Goal: Transaction & Acquisition: Purchase product/service

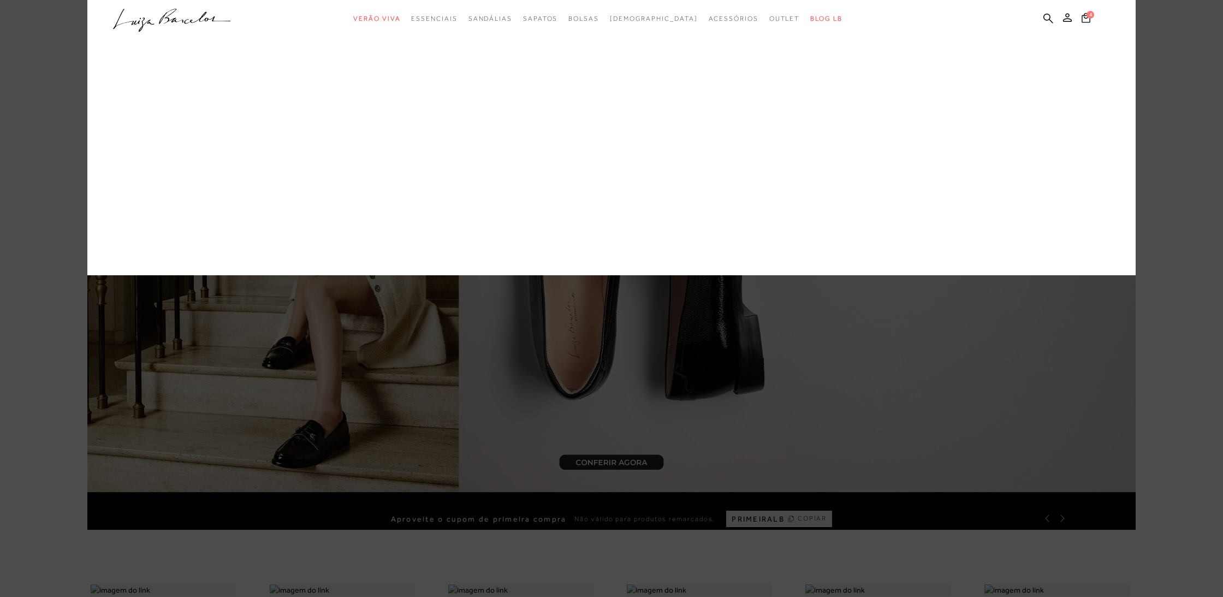
click at [391, 18] on span "Verão Viva" at bounding box center [376, 19] width 47 height 8
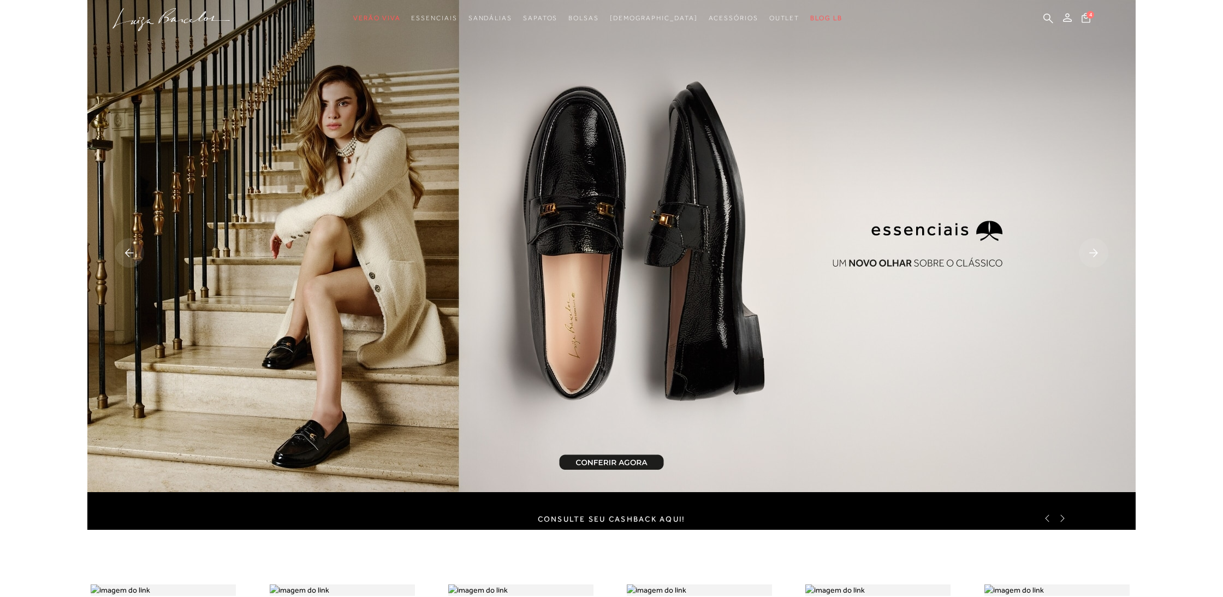
scroll to position [0, 1]
click at [1092, 249] on rect at bounding box center [1093, 252] width 29 height 29
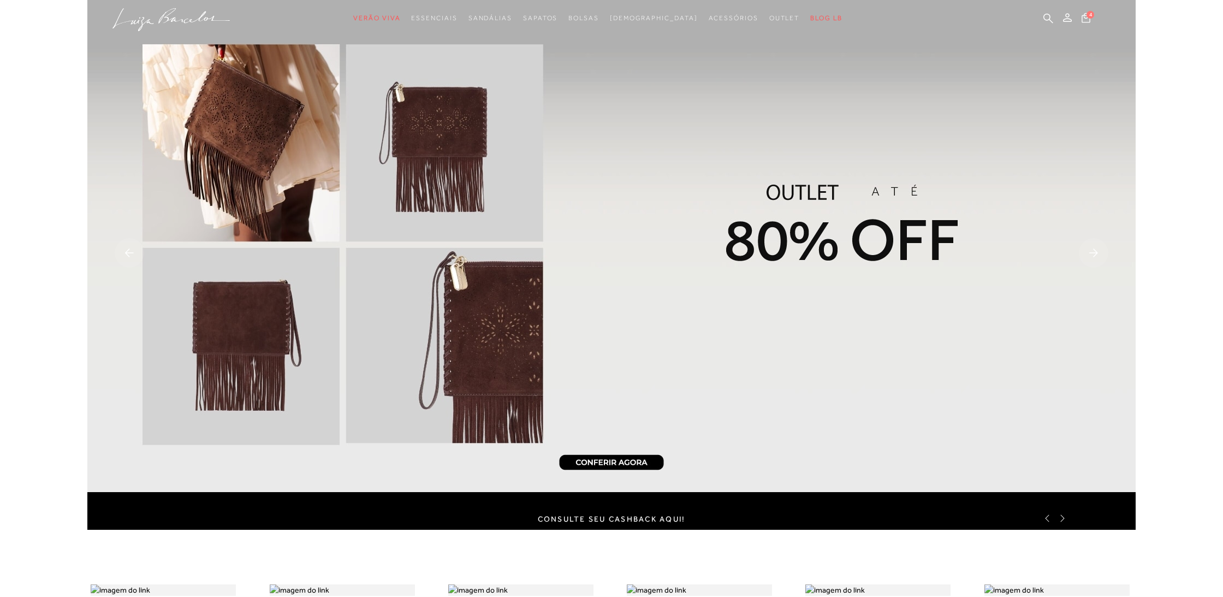
scroll to position [0, 0]
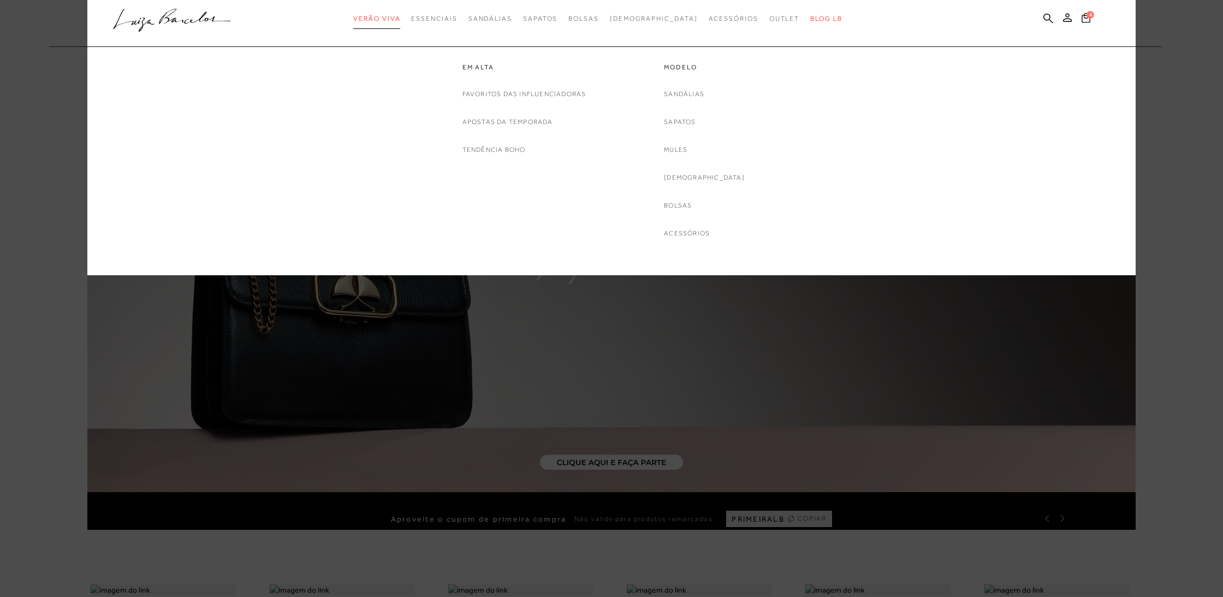
click at [400, 16] on span "Verão Viva" at bounding box center [376, 19] width 47 height 8
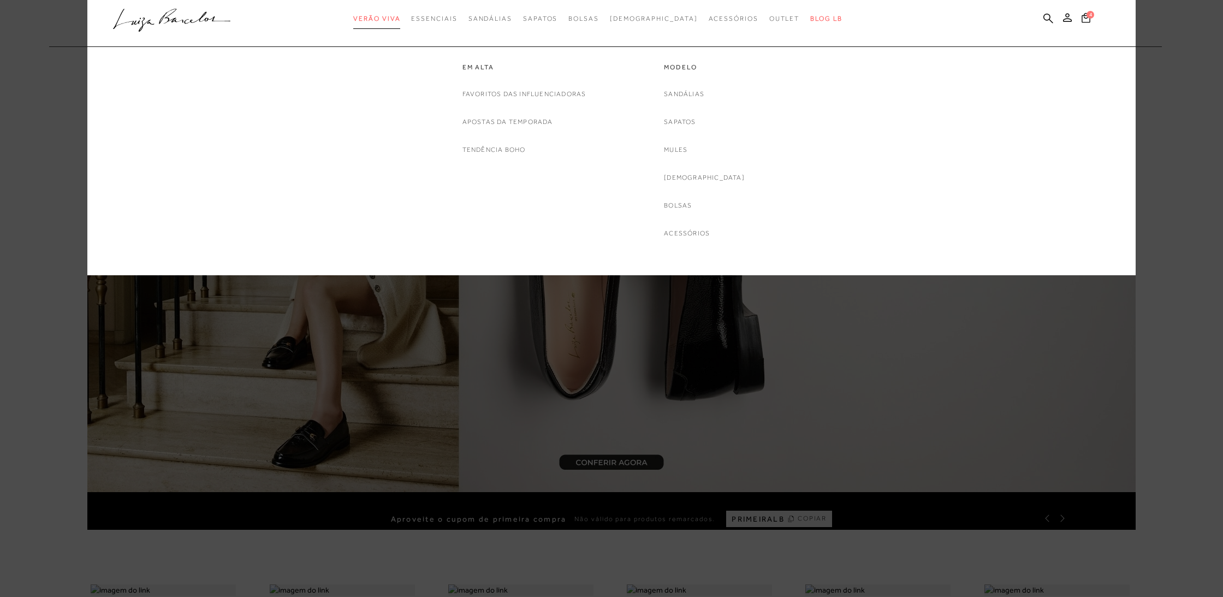
click at [400, 17] on span "Verão Viva" at bounding box center [376, 19] width 47 height 8
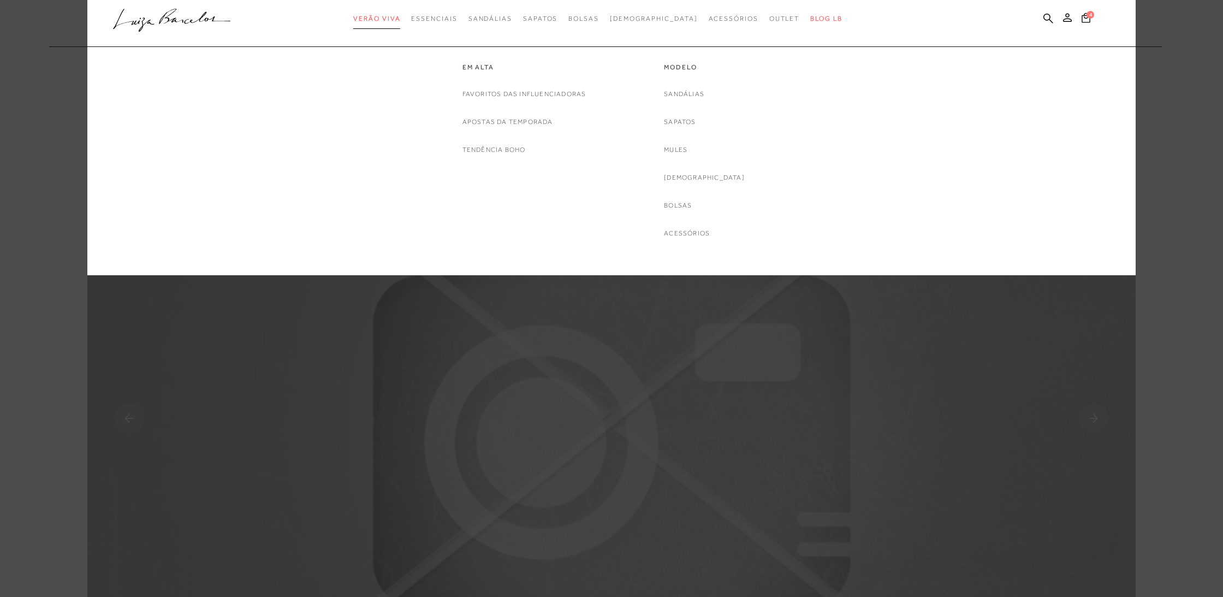
click at [400, 17] on span "Verão Viva" at bounding box center [376, 19] width 47 height 8
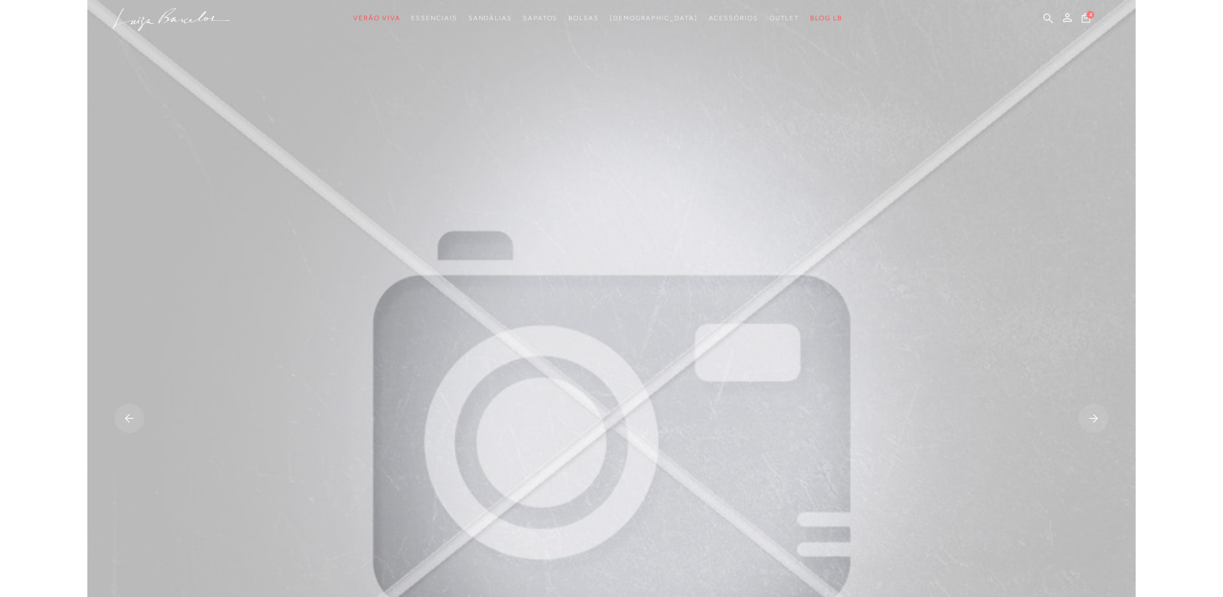
click at [1095, 433] on rect at bounding box center [1093, 417] width 29 height 29
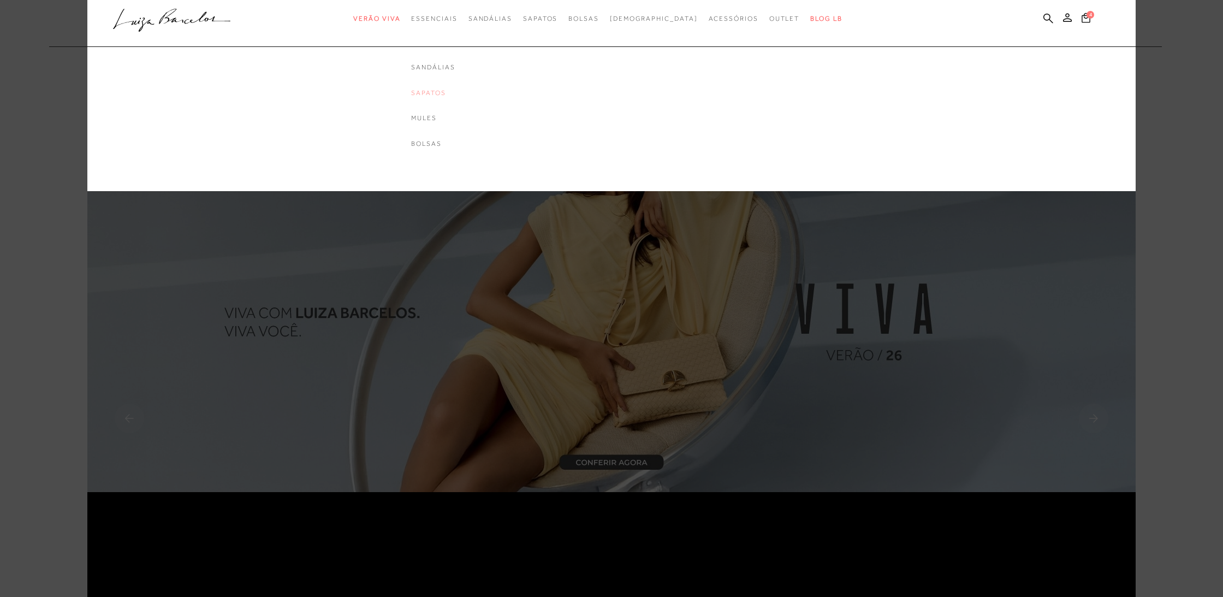
click at [455, 91] on link "Sapatos" at bounding box center [433, 92] width 44 height 9
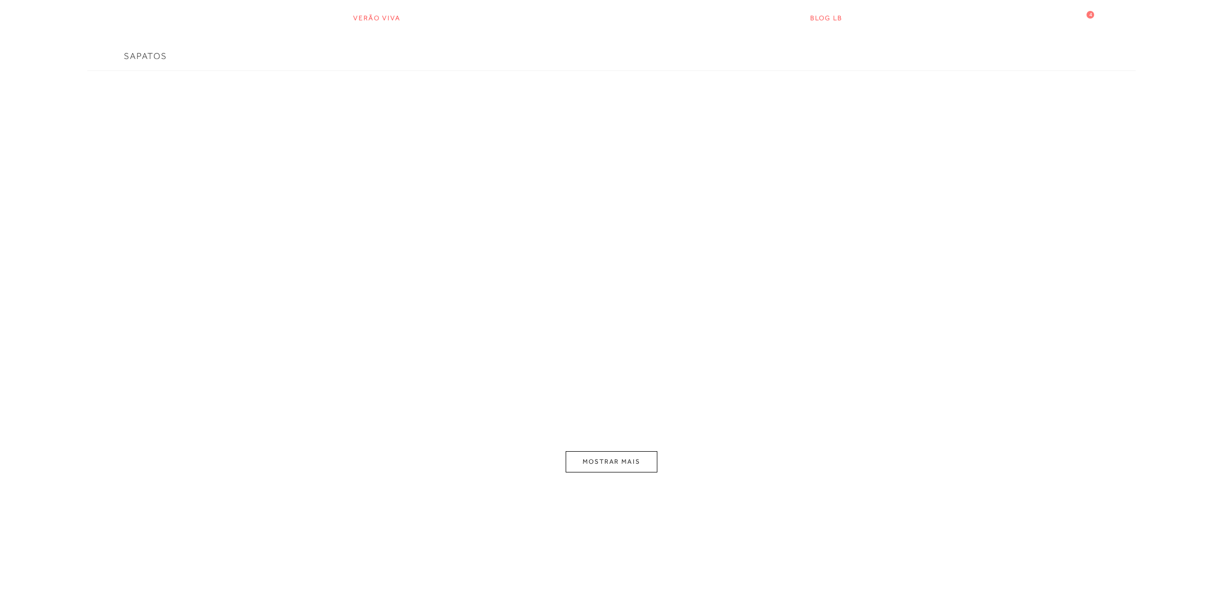
click at [628, 462] on button "MOSTRAR MAIS" at bounding box center [611, 461] width 92 height 21
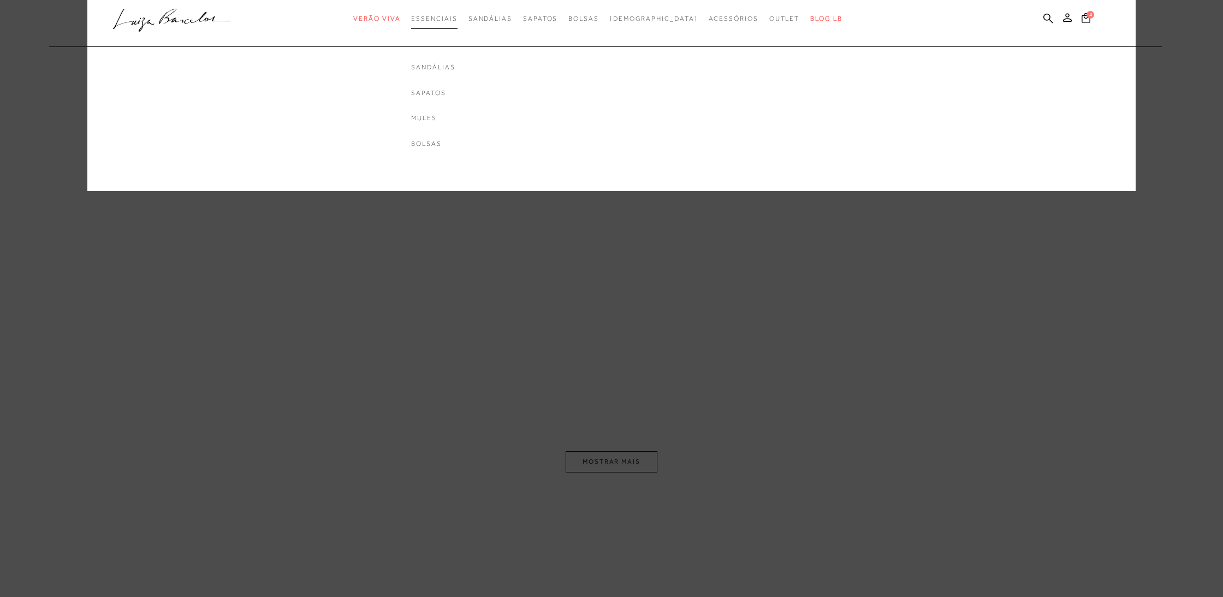
click at [454, 19] on span "Essenciais" at bounding box center [434, 19] width 46 height 8
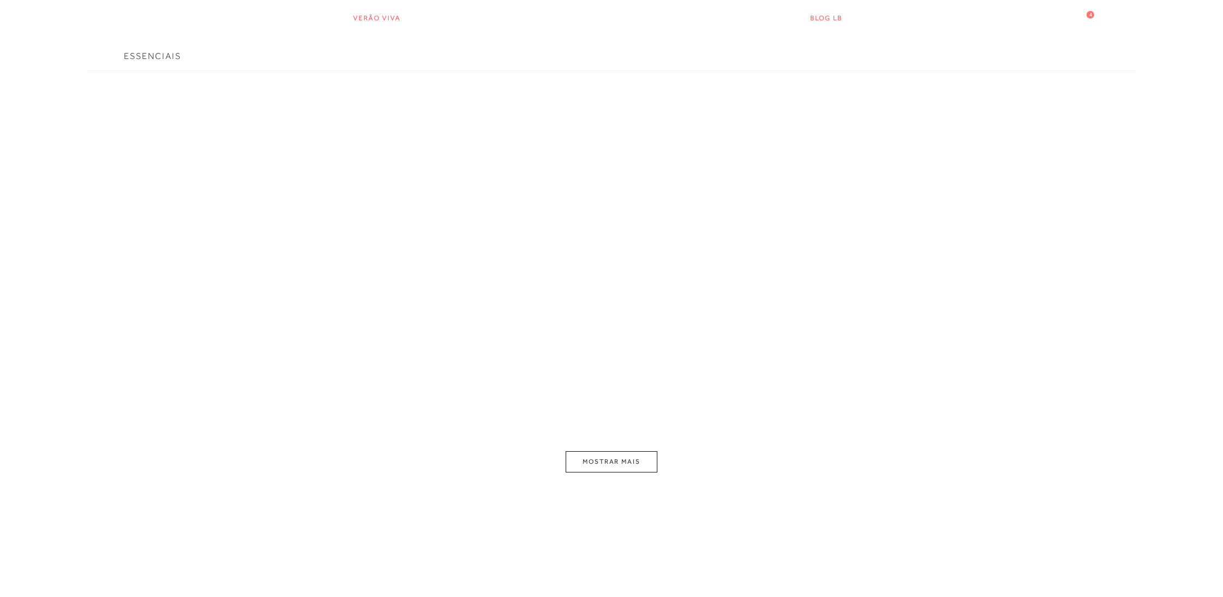
click at [624, 463] on button "MOSTRAR MAIS" at bounding box center [611, 461] width 92 height 21
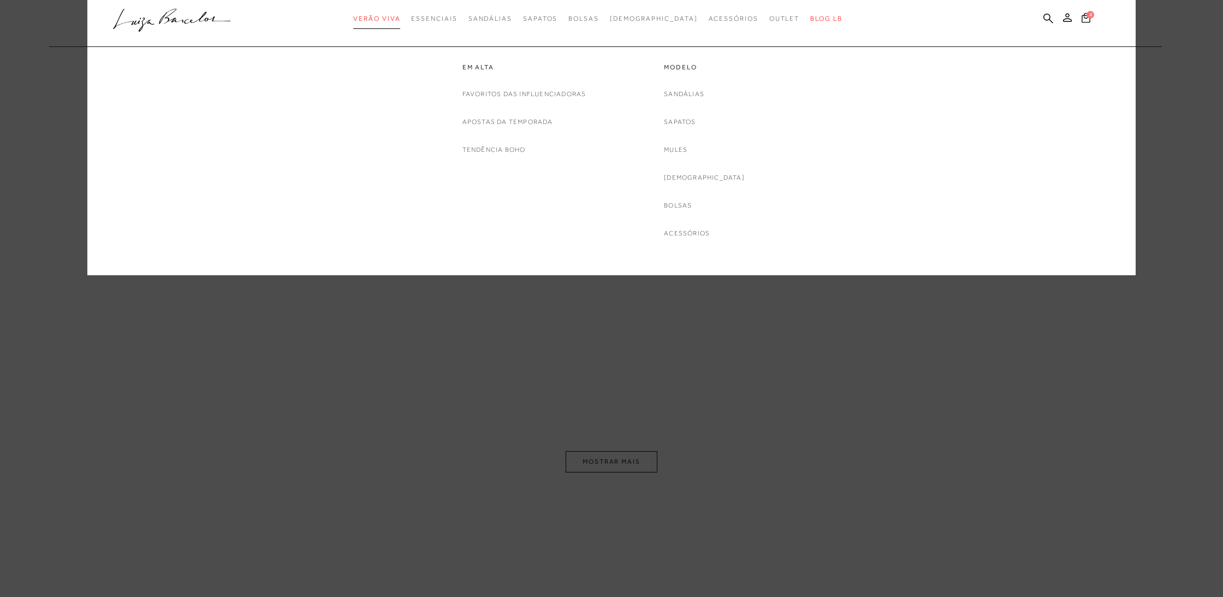
click at [400, 22] on span "Verão Viva" at bounding box center [376, 19] width 47 height 8
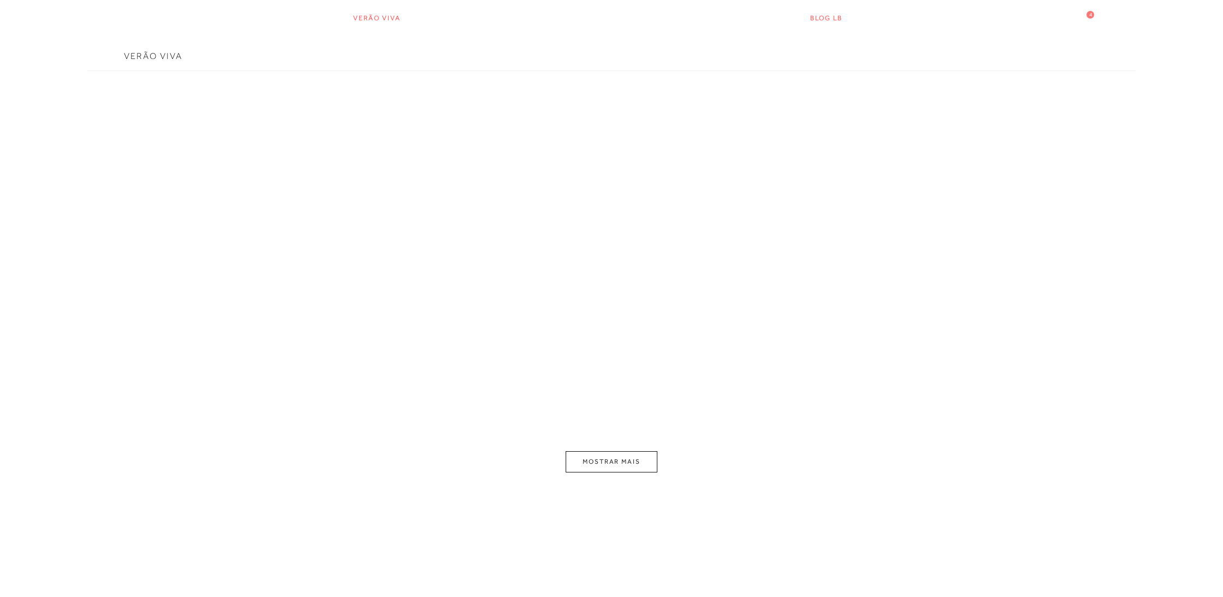
click at [614, 468] on button "MOSTRAR MAIS" at bounding box center [611, 461] width 92 height 21
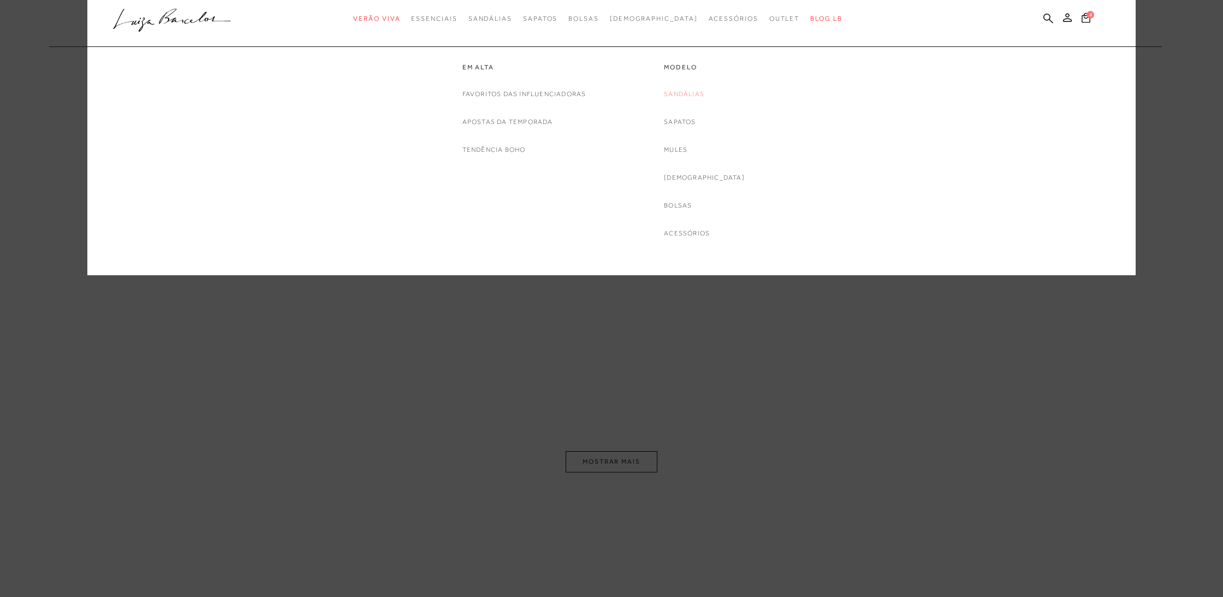
click at [704, 92] on link "Sandálias" at bounding box center [684, 93] width 40 height 11
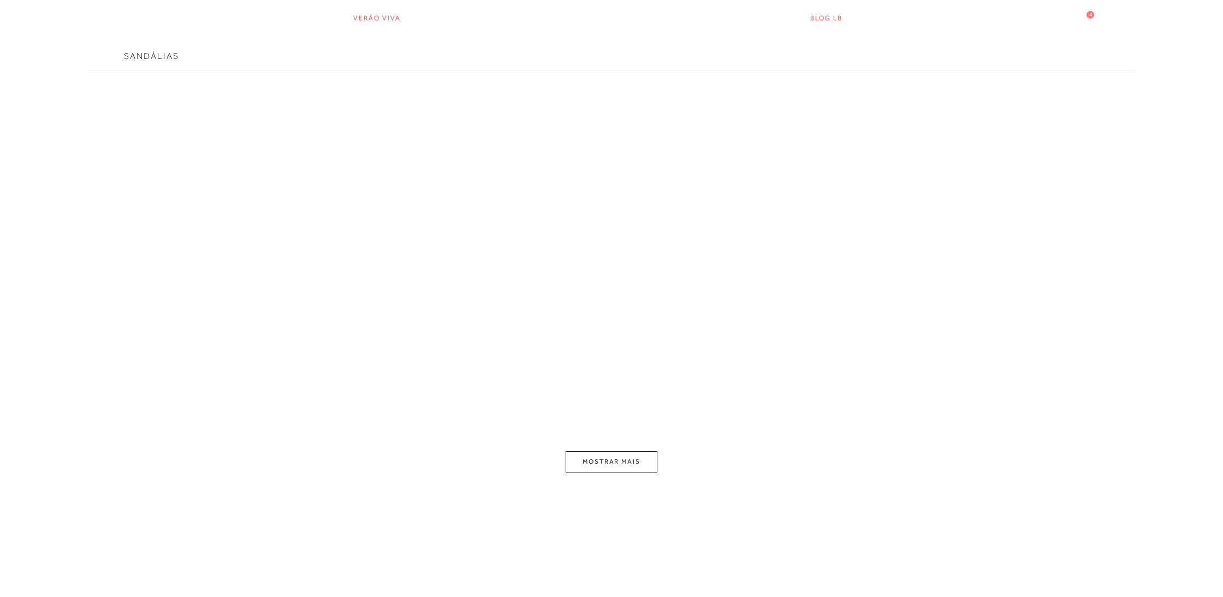
scroll to position [4, 0]
click at [616, 460] on button "MOSTRAR MAIS" at bounding box center [611, 457] width 92 height 21
click at [1087, 19] on icon at bounding box center [1085, 18] width 9 height 10
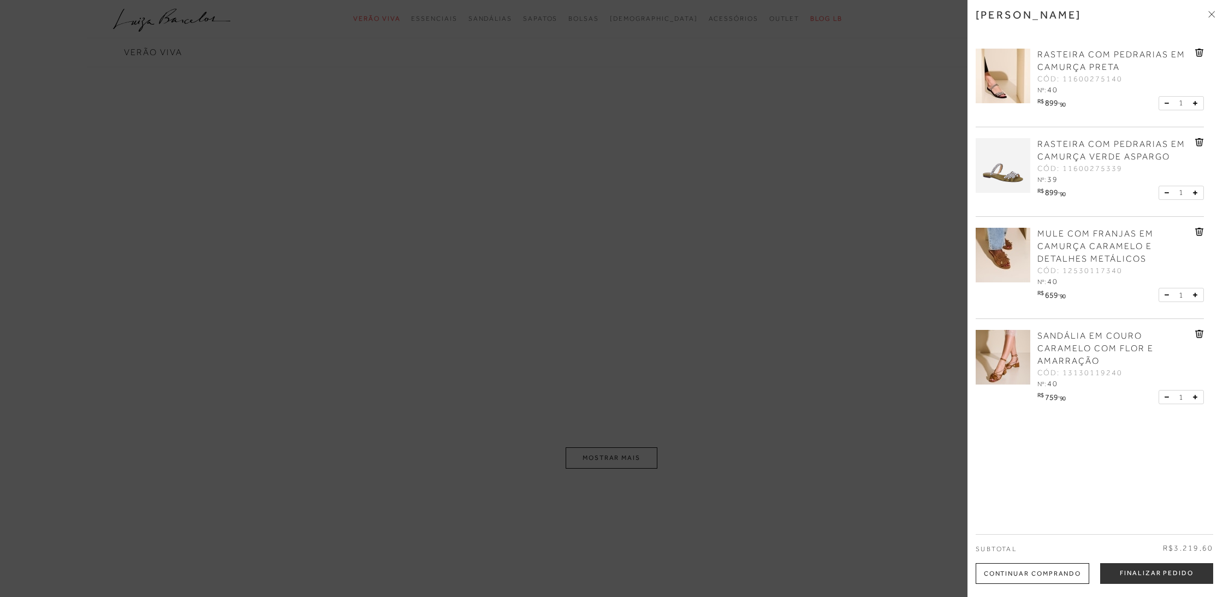
click at [1041, 572] on div "Continuar Comprando" at bounding box center [1032, 573] width 114 height 21
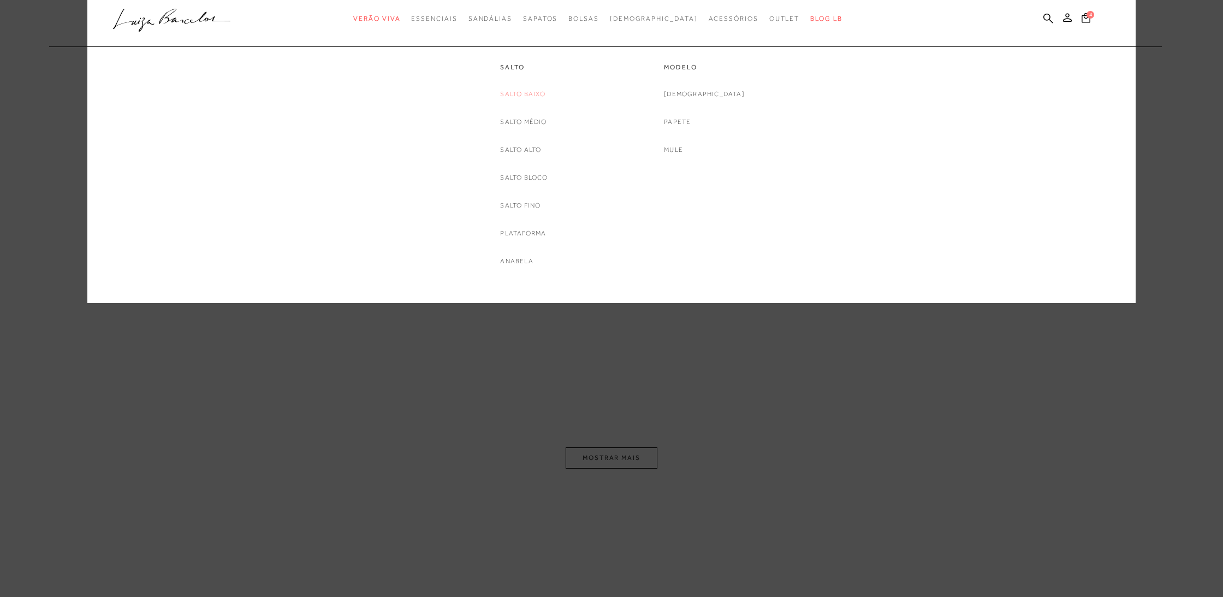
click at [525, 93] on link "Salto Baixo" at bounding box center [522, 93] width 45 height 11
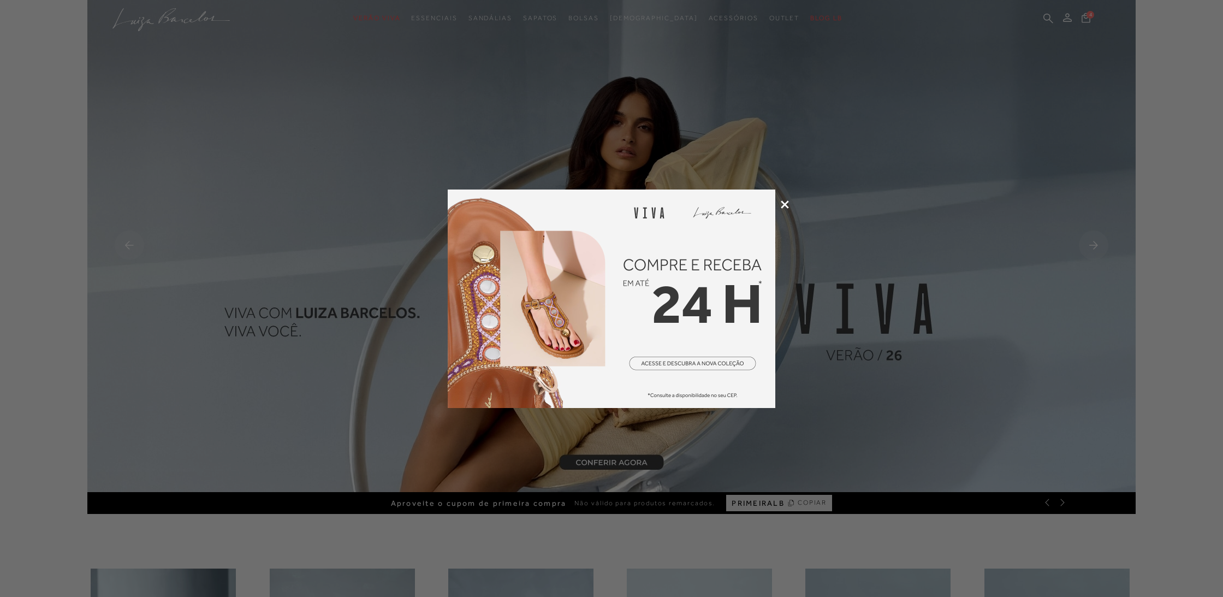
click at [785, 206] on icon at bounding box center [785, 204] width 8 height 8
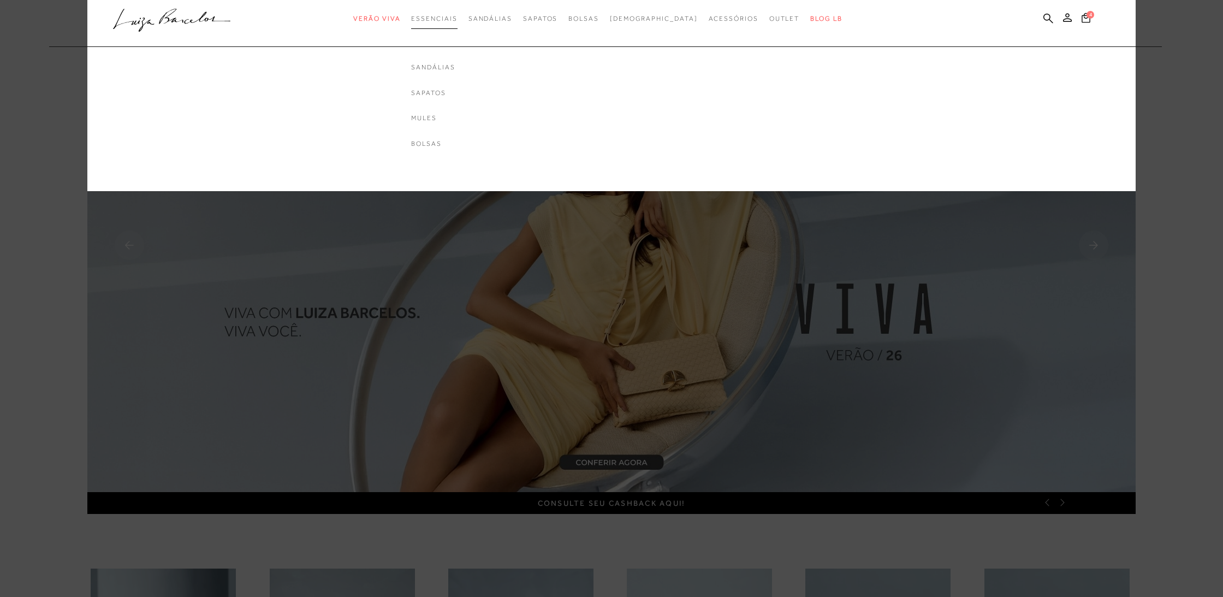
click at [457, 17] on span "Essenciais" at bounding box center [434, 19] width 46 height 8
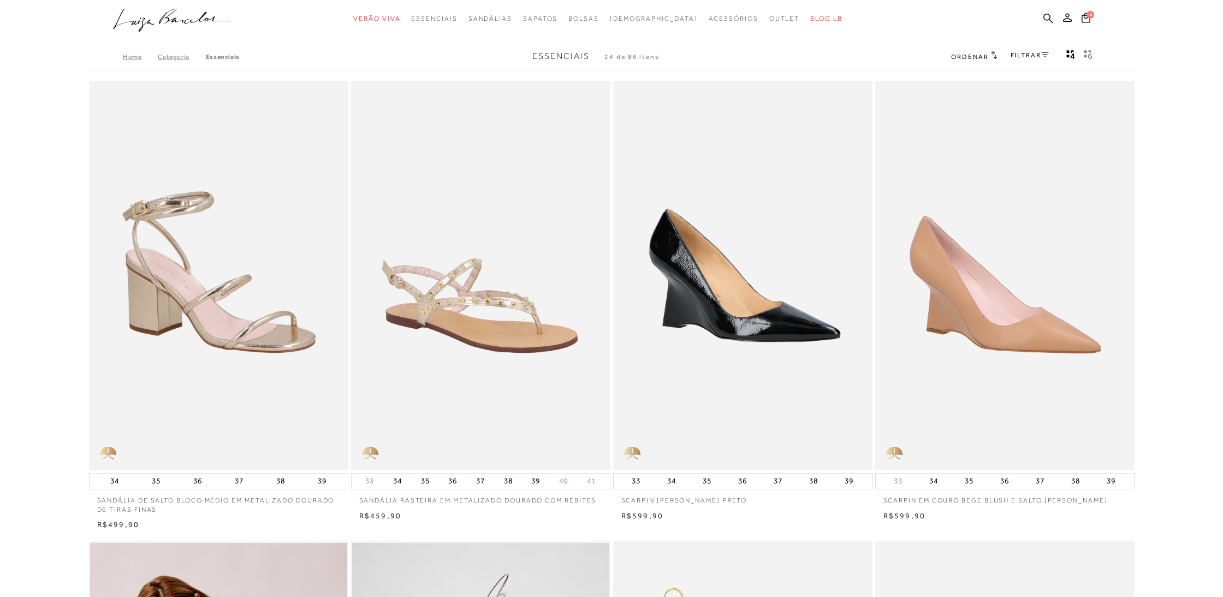
click at [1039, 51] on link "FILTRAR" at bounding box center [1029, 55] width 38 height 8
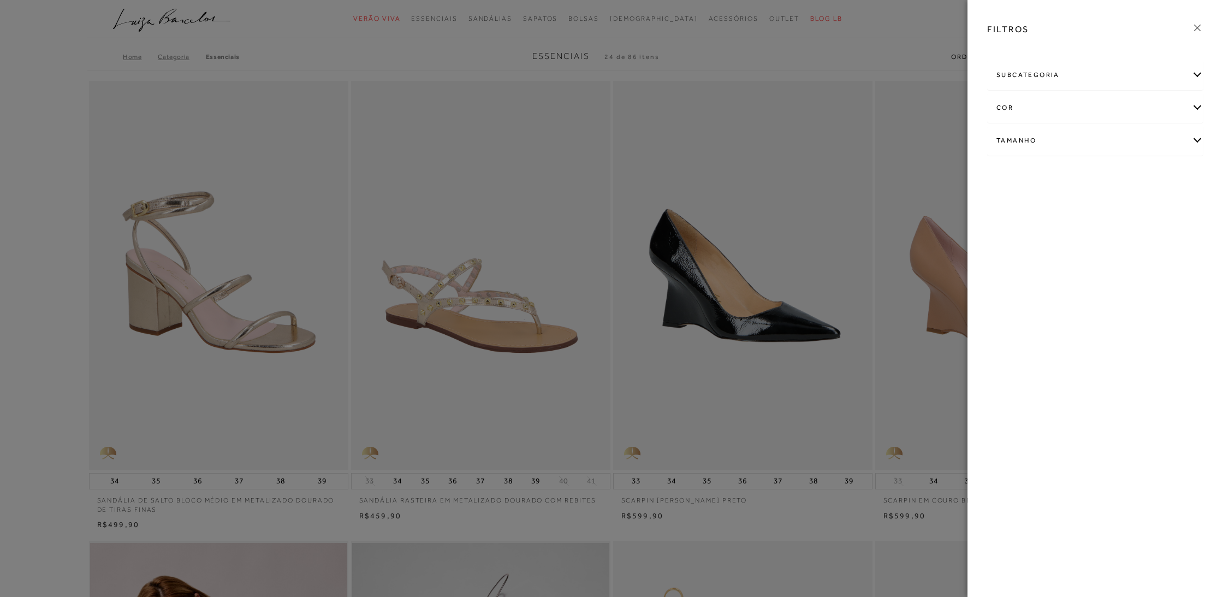
click at [1022, 141] on div "Tamanho" at bounding box center [1094, 140] width 215 height 29
click at [1035, 206] on span "40" at bounding box center [1035, 204] width 16 height 8
click at [1035, 206] on input "40" at bounding box center [1030, 206] width 11 height 11
checkbox input "true"
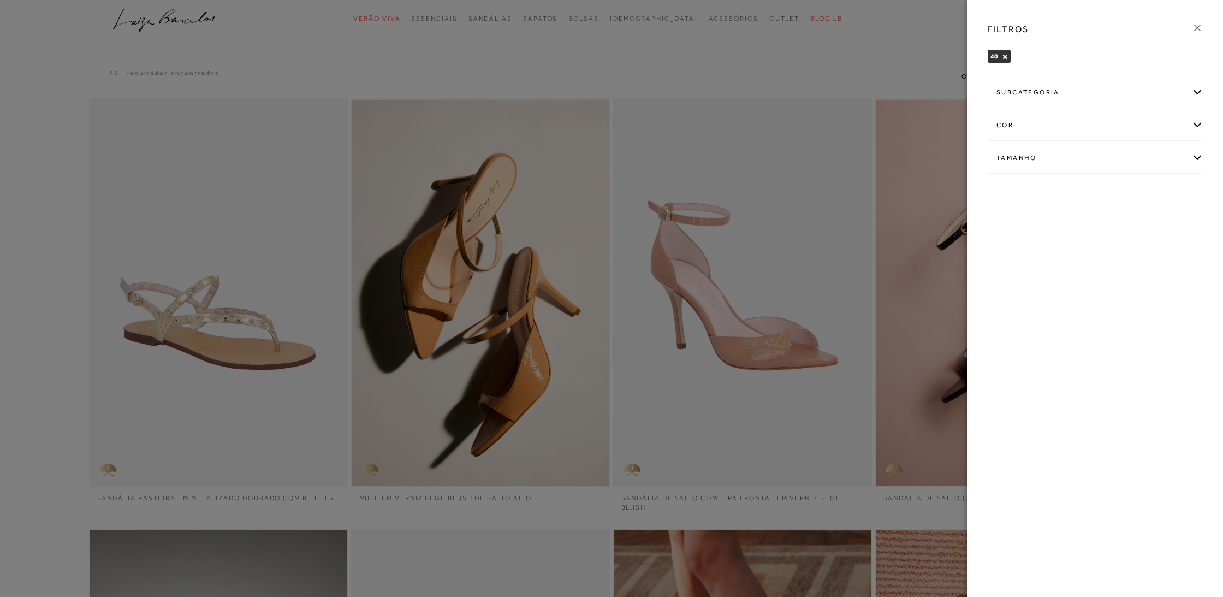
scroll to position [1, 1]
click at [1200, 25] on icon at bounding box center [1197, 28] width 12 height 12
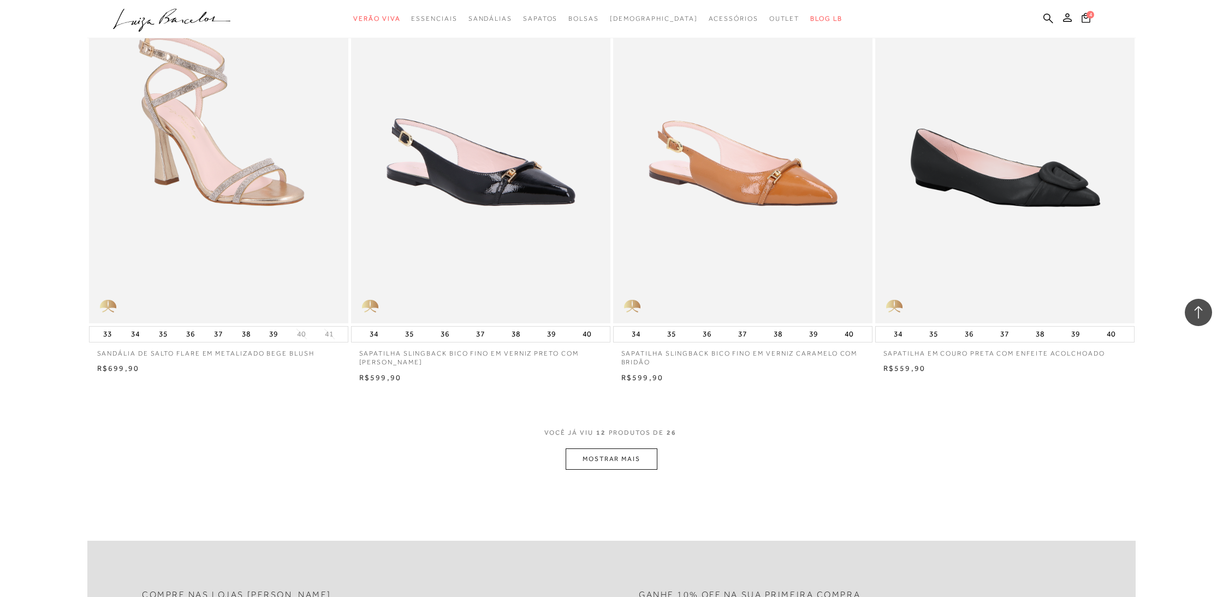
scroll to position [1081, 0]
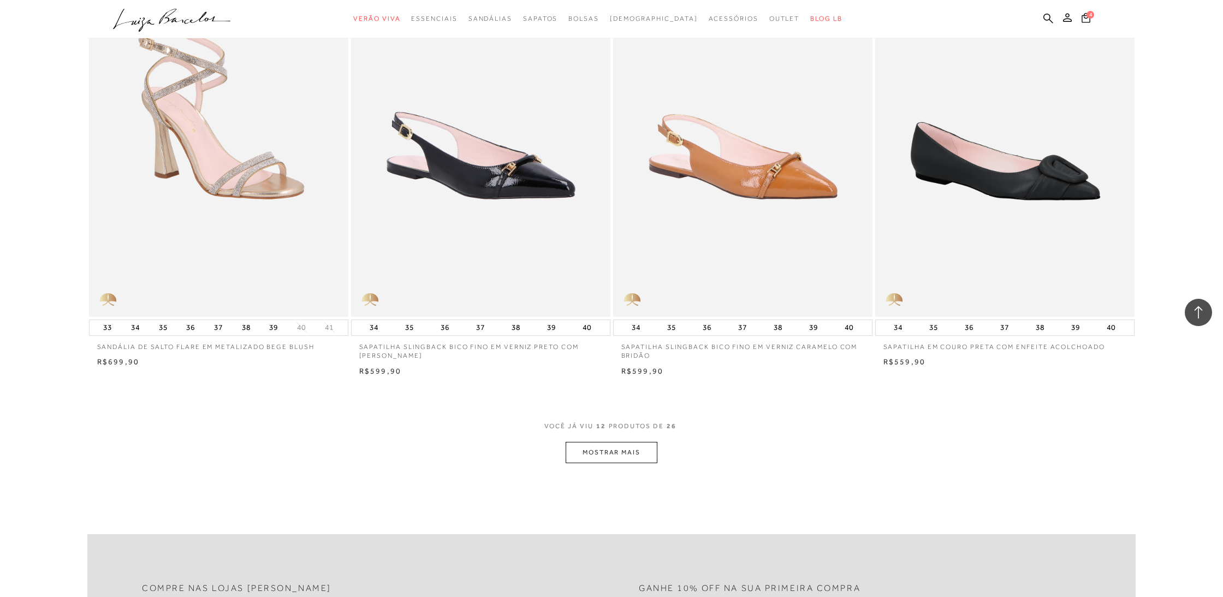
click at [635, 450] on button "MOSTRAR MAIS" at bounding box center [611, 452] width 92 height 21
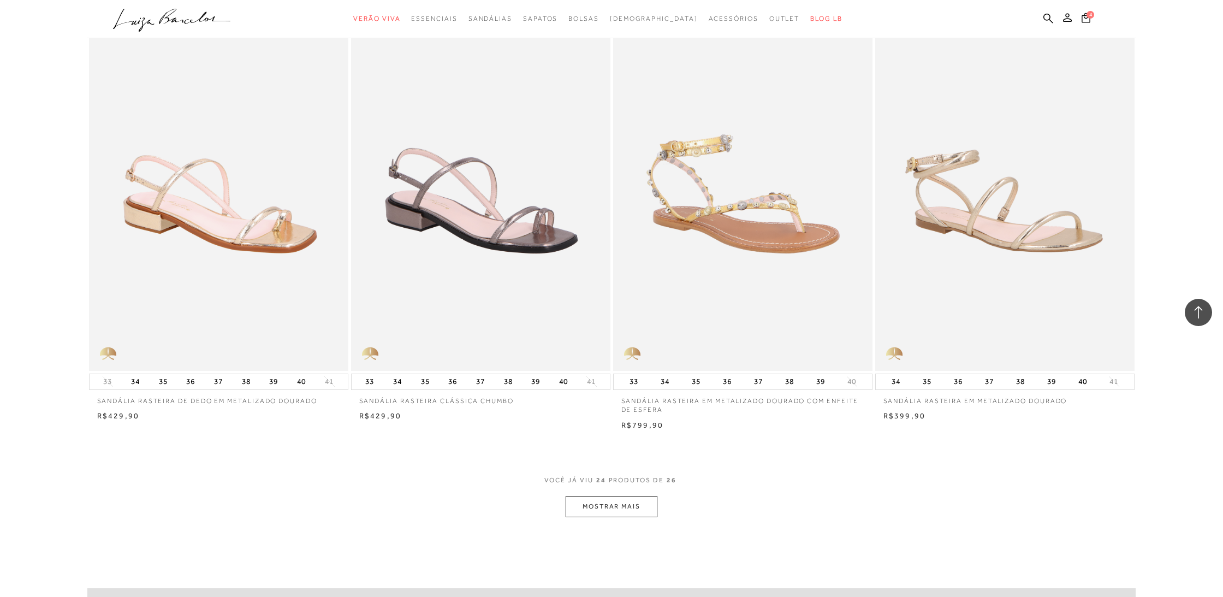
scroll to position [2410, 0]
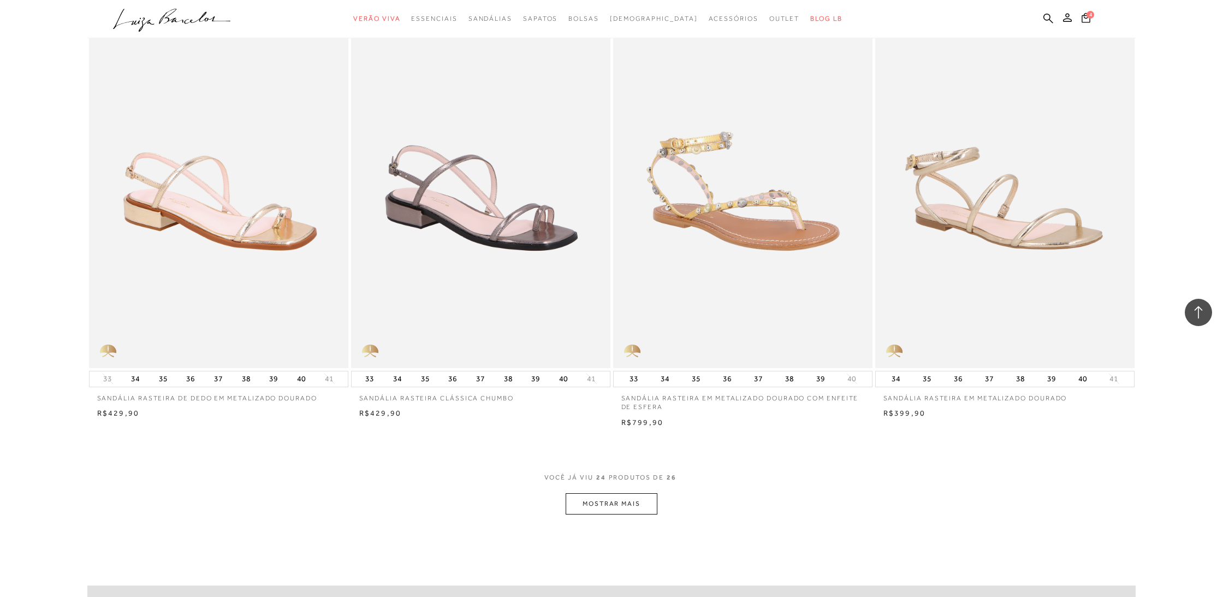
click at [620, 498] on button "MOSTRAR MAIS" at bounding box center [611, 503] width 92 height 21
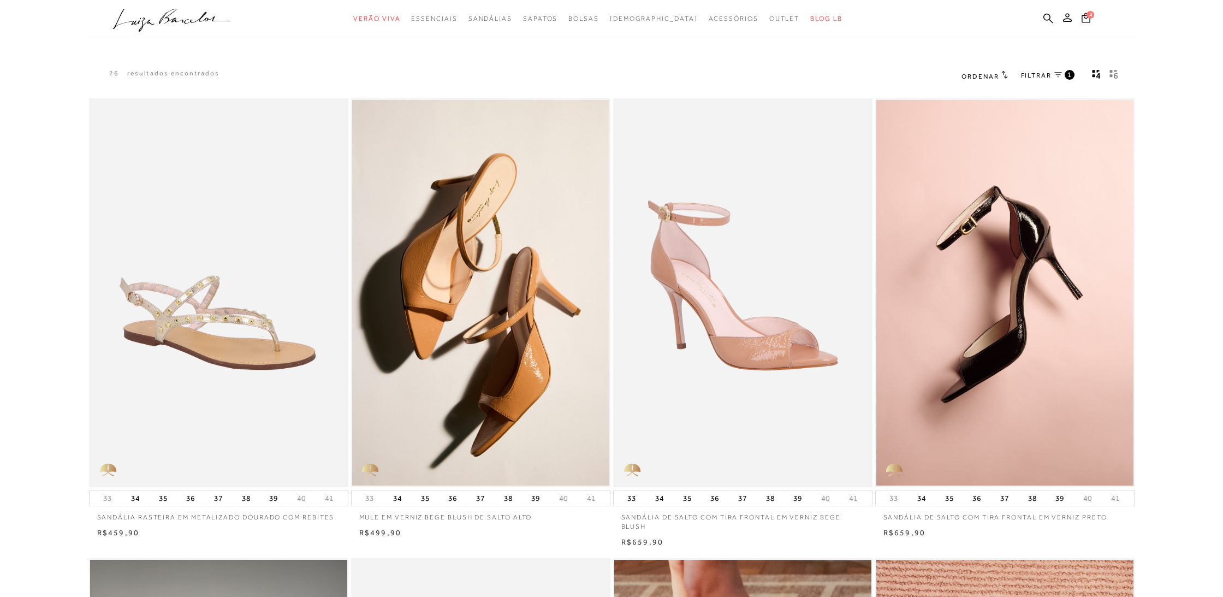
scroll to position [0, 0]
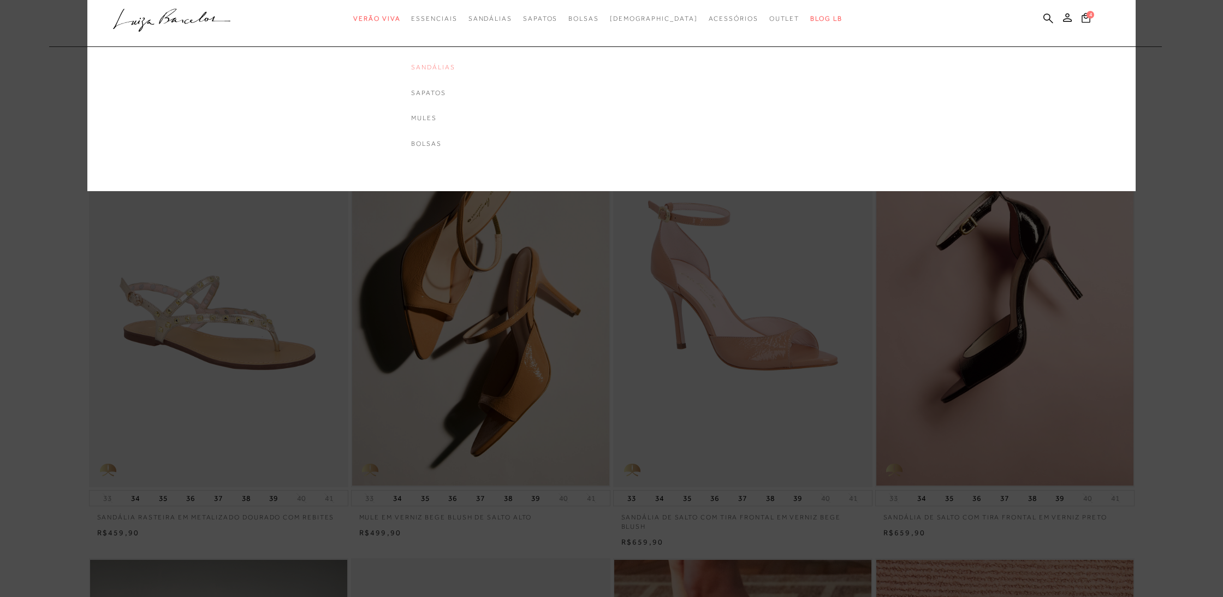
click at [455, 66] on link "Sandálias" at bounding box center [433, 67] width 44 height 9
